Goal: Transaction & Acquisition: Book appointment/travel/reservation

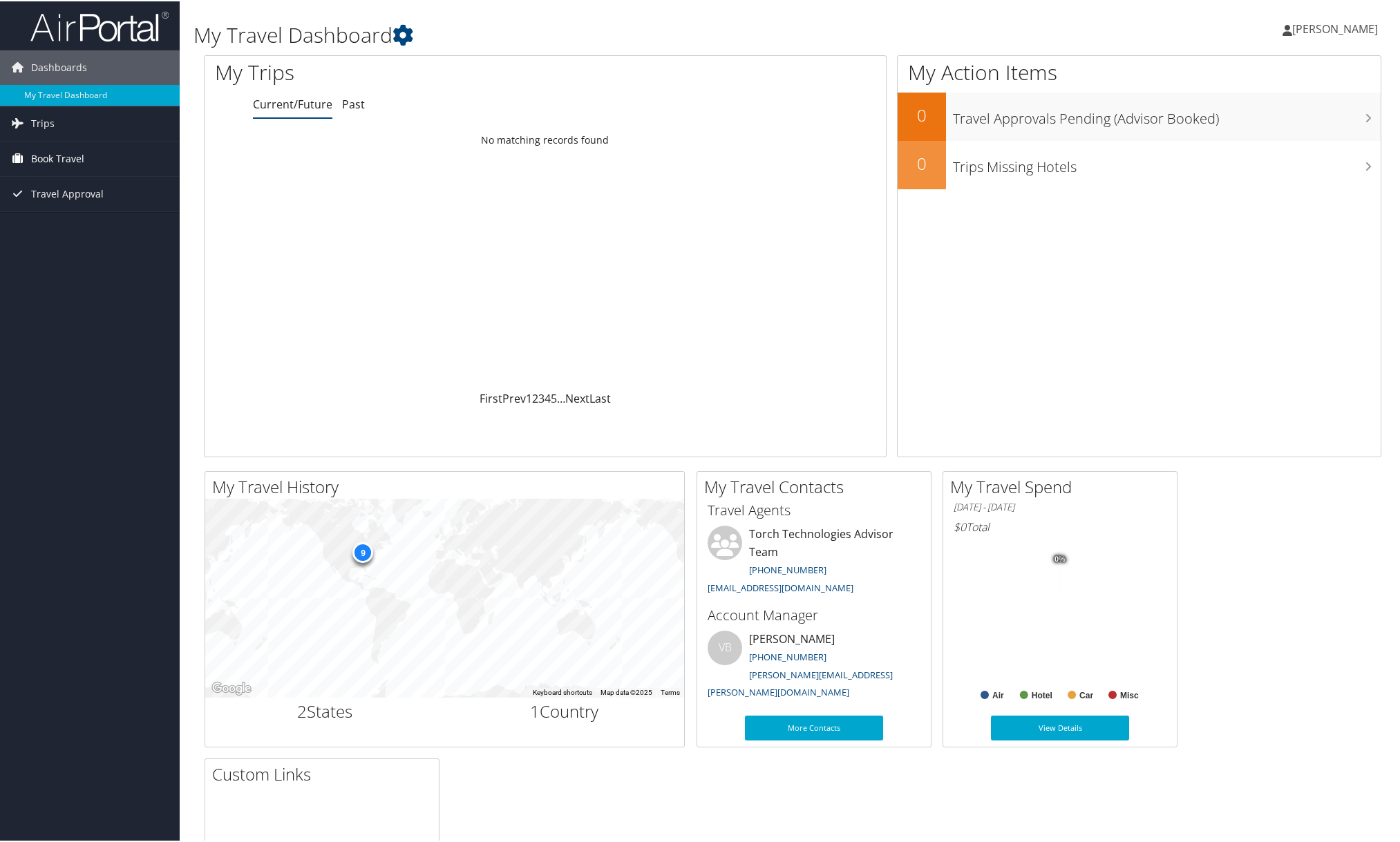
click at [51, 159] on span "Book Travel" at bounding box center [57, 157] width 53 height 35
click at [55, 227] on link "Book/Manage Online Trips" at bounding box center [90, 227] width 180 height 21
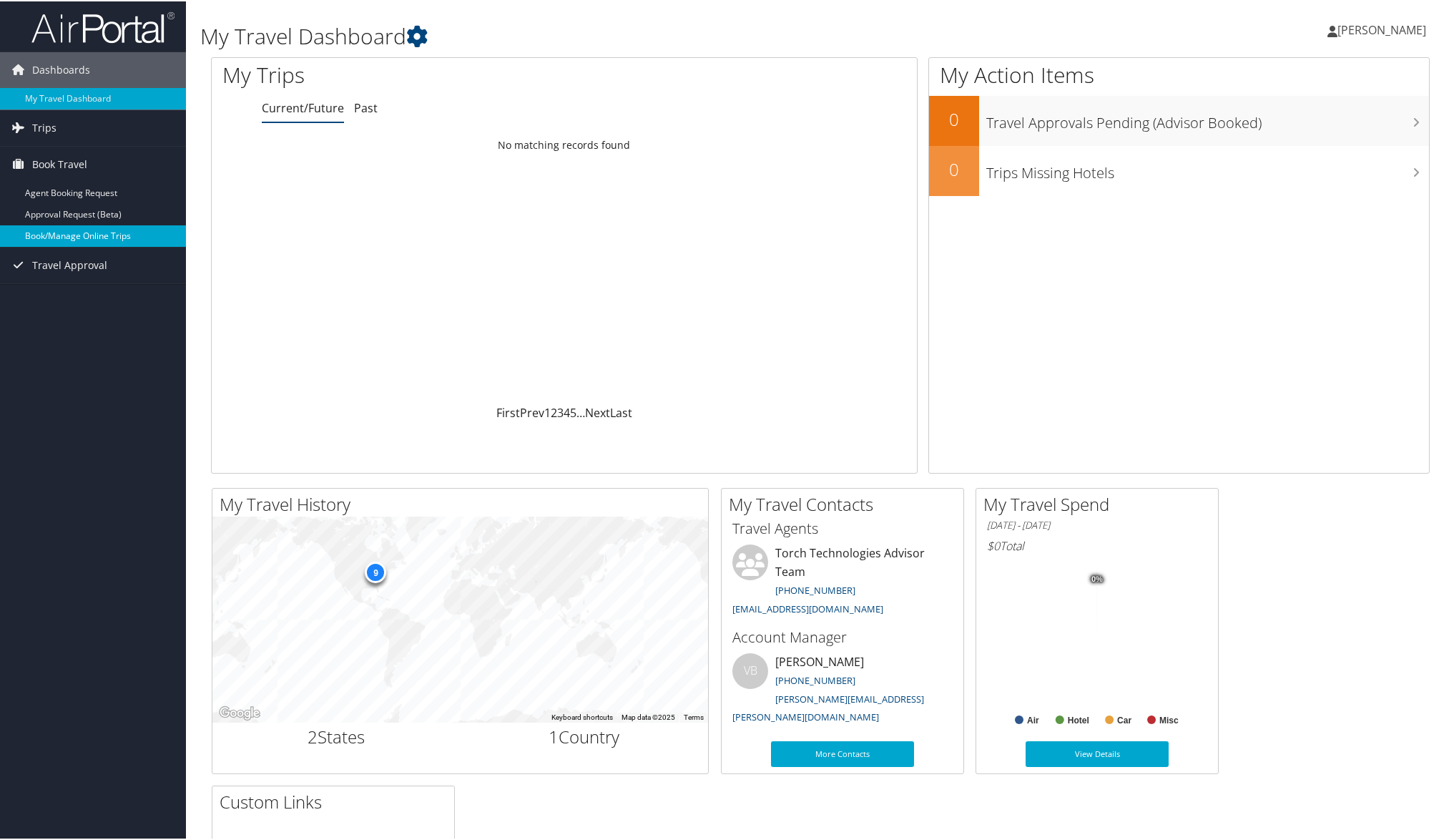
click at [78, 232] on link "Book/Manage Online Trips" at bounding box center [93, 234] width 186 height 22
